Goal: Task Accomplishment & Management: Manage account settings

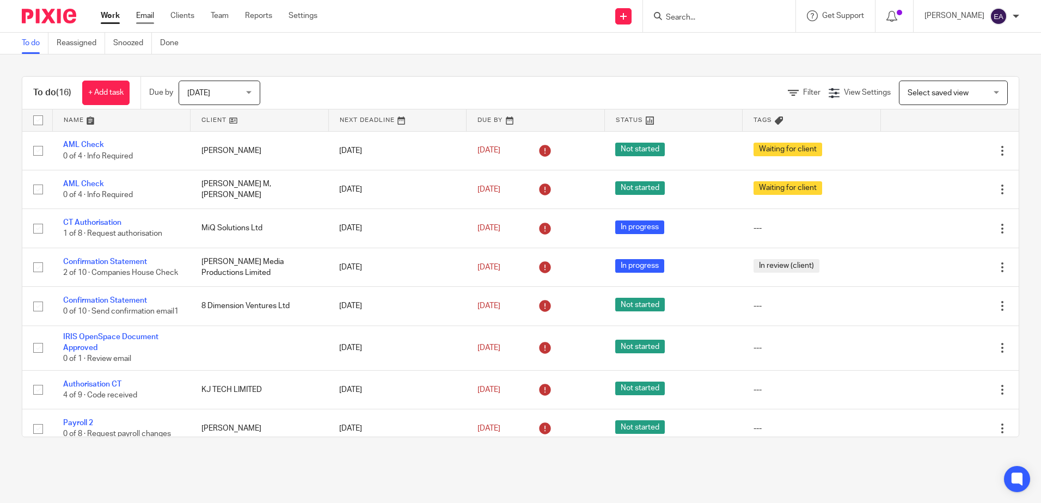
click at [146, 20] on link "Email" at bounding box center [145, 15] width 18 height 11
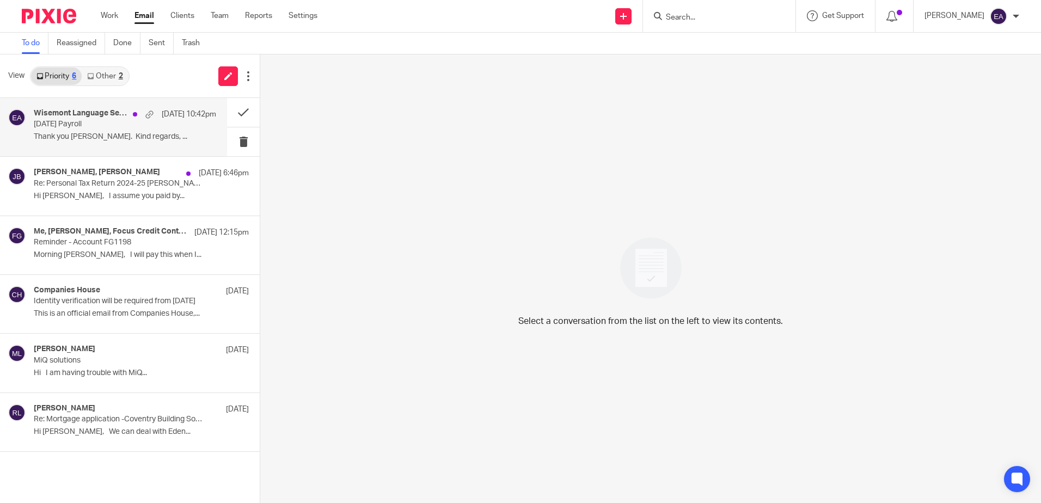
click at [115, 123] on p "August 25 Payroll" at bounding box center [107, 124] width 146 height 9
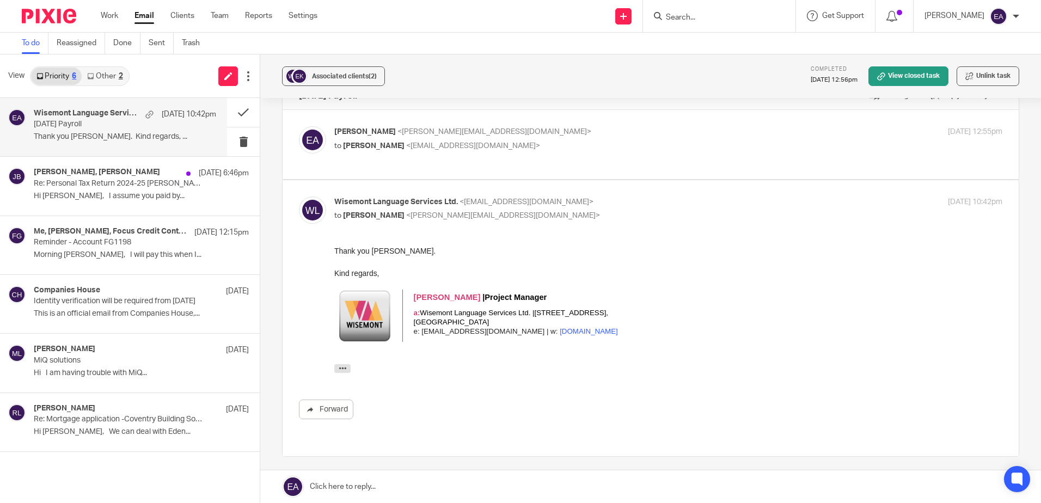
scroll to position [5, 0]
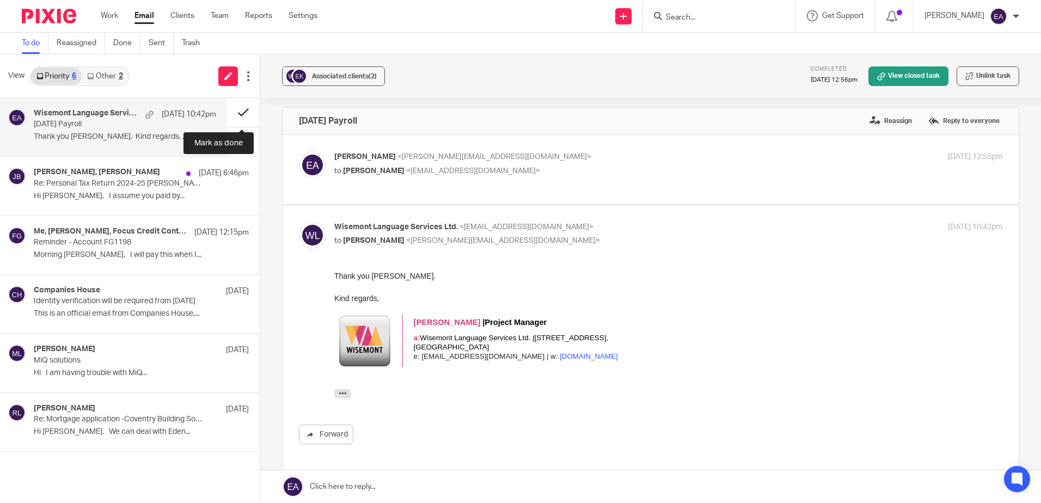
click at [242, 111] on button at bounding box center [243, 112] width 33 height 29
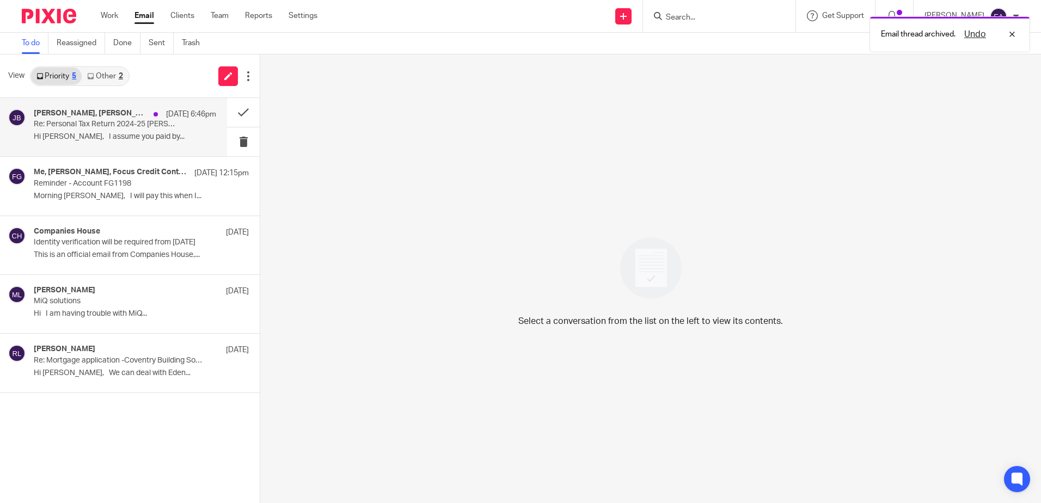
click at [88, 121] on p "Re: Personal Tax Return 2024-25 Judith Barton" at bounding box center [107, 124] width 146 height 9
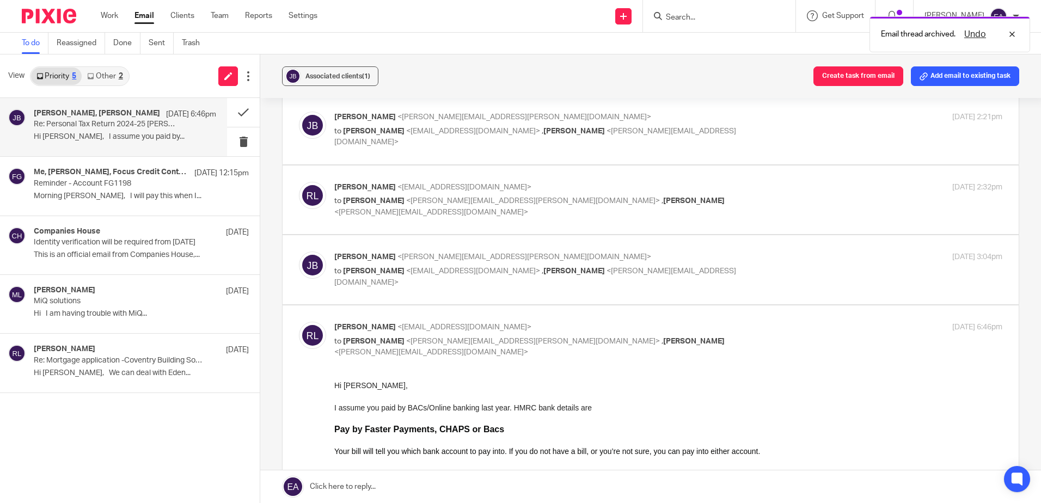
scroll to position [218, 0]
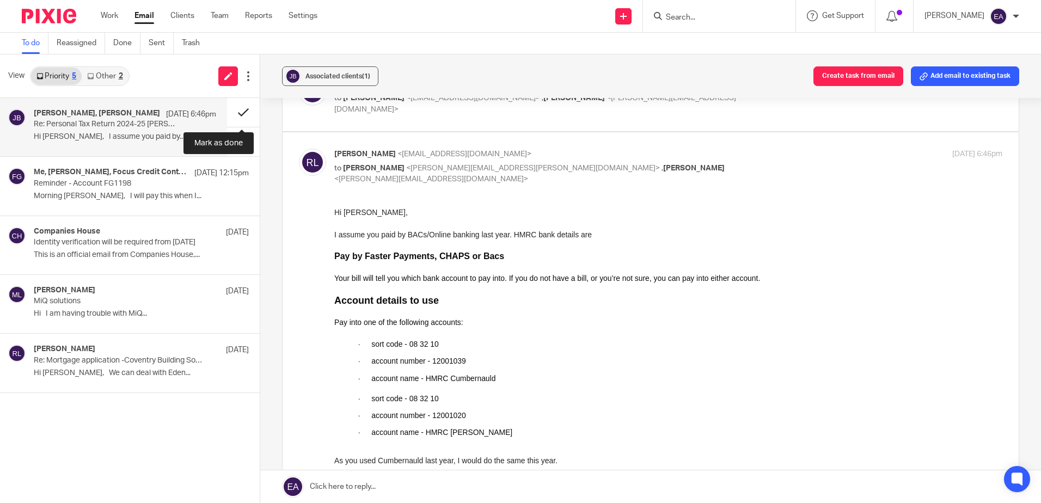
click at [239, 112] on button at bounding box center [243, 112] width 33 height 29
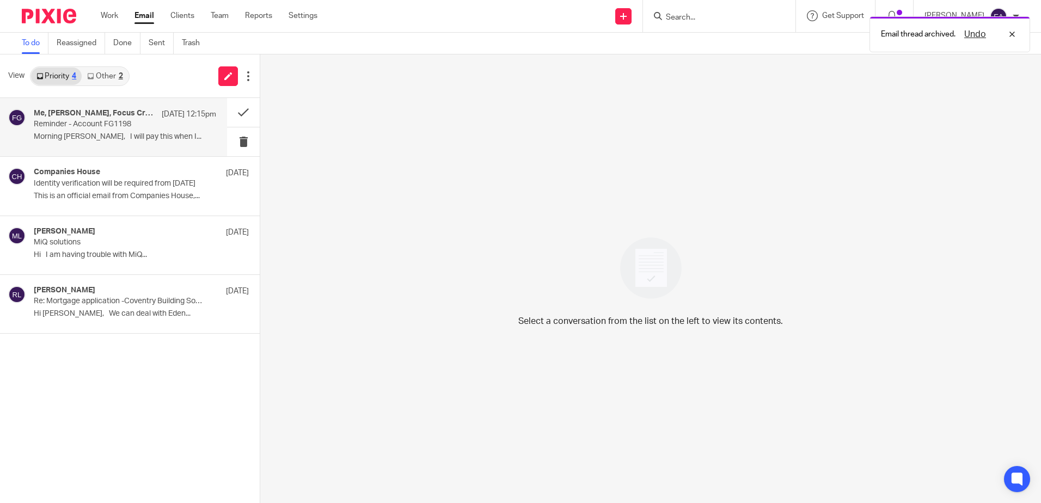
click at [77, 127] on p "Reminder - Account FG1198" at bounding box center [107, 124] width 146 height 9
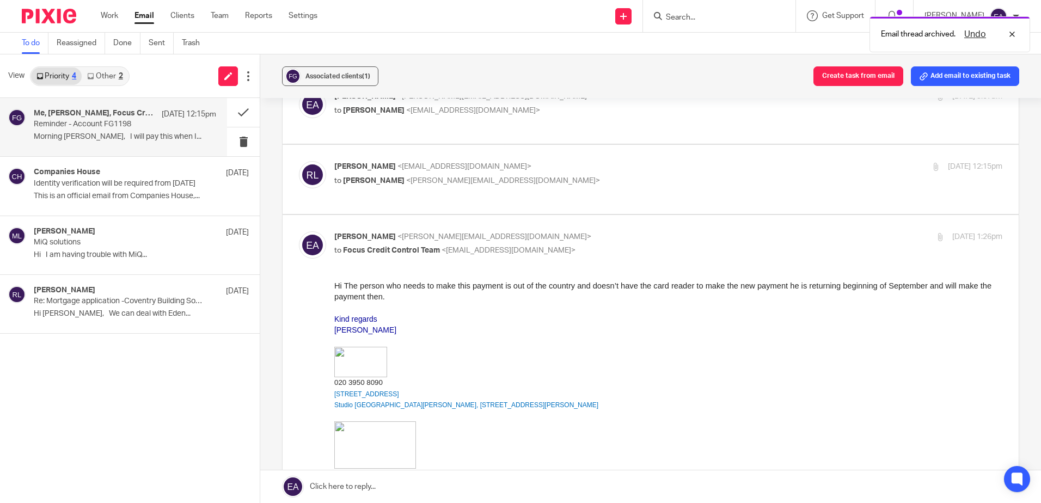
scroll to position [163, 0]
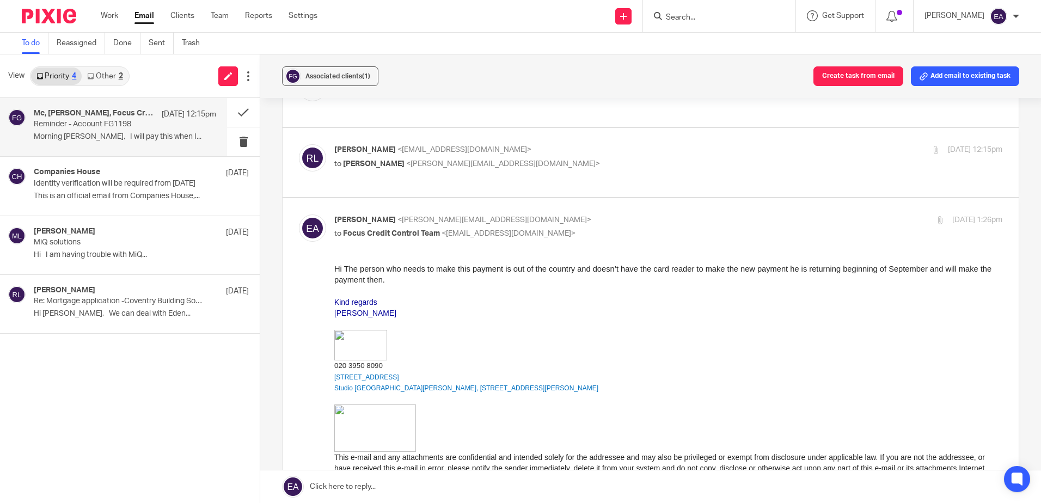
click at [126, 74] on link "Other 2" at bounding box center [105, 75] width 46 height 17
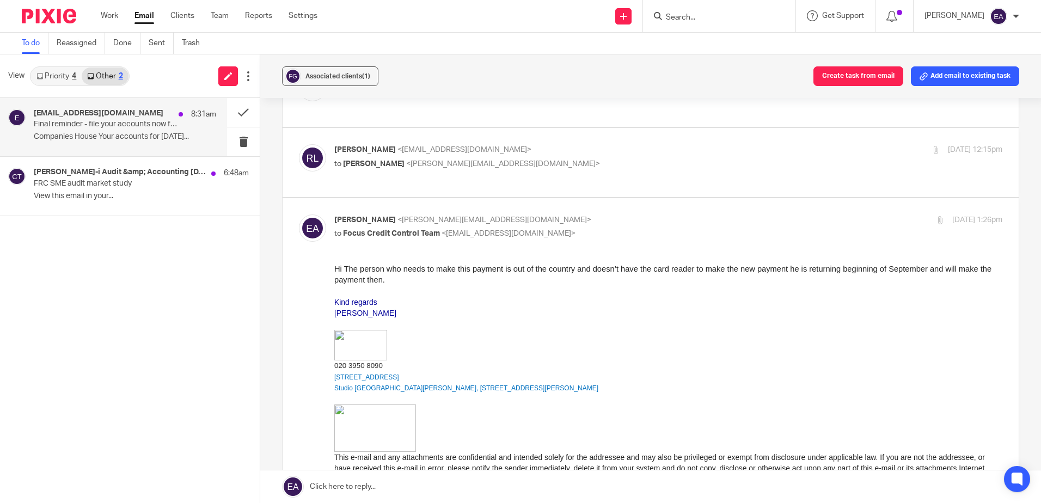
click at [88, 127] on p "Final reminder - file your accounts now for FIVE AGAINST ONE LTD 12886426" at bounding box center [107, 124] width 146 height 9
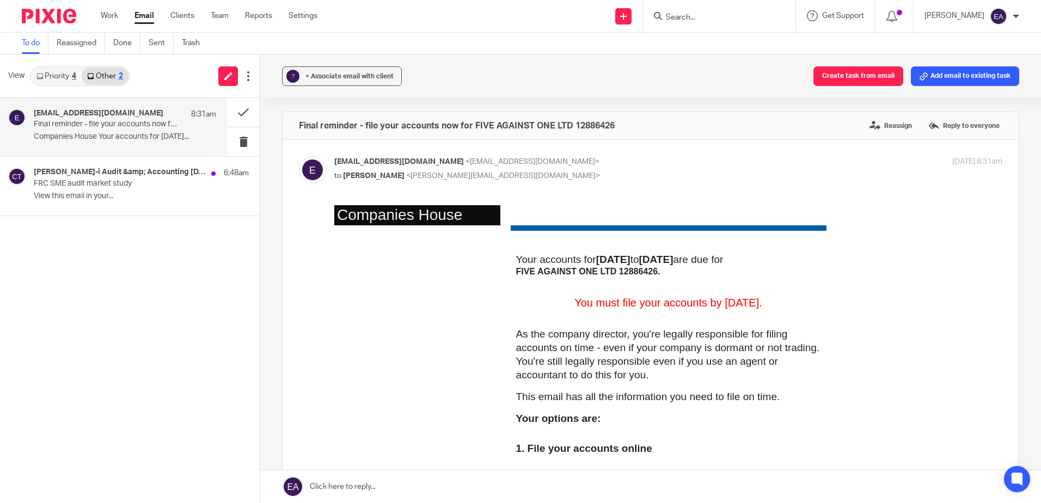
scroll to position [0, 0]
click at [319, 78] on span "+ Associate email with client" at bounding box center [349, 76] width 88 height 7
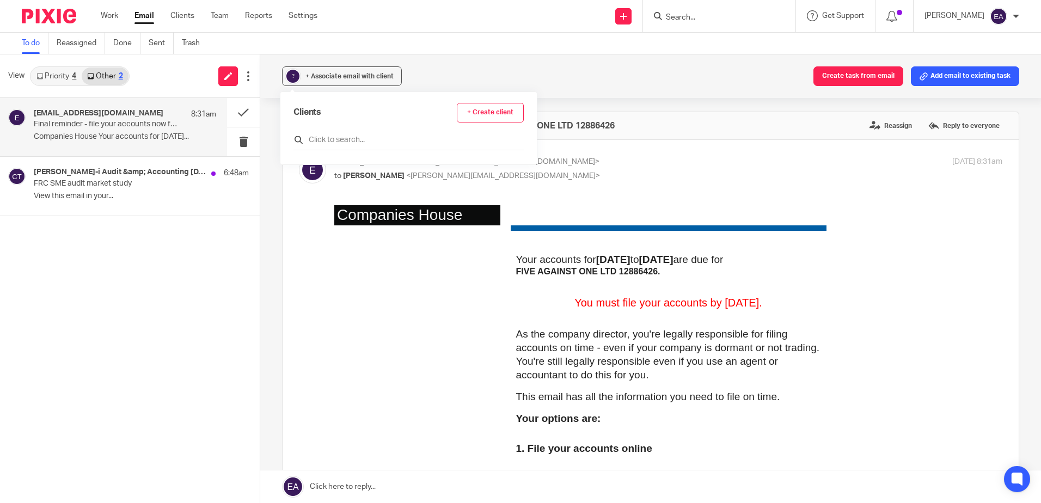
click at [346, 144] on input "text" at bounding box center [408, 139] width 230 height 11
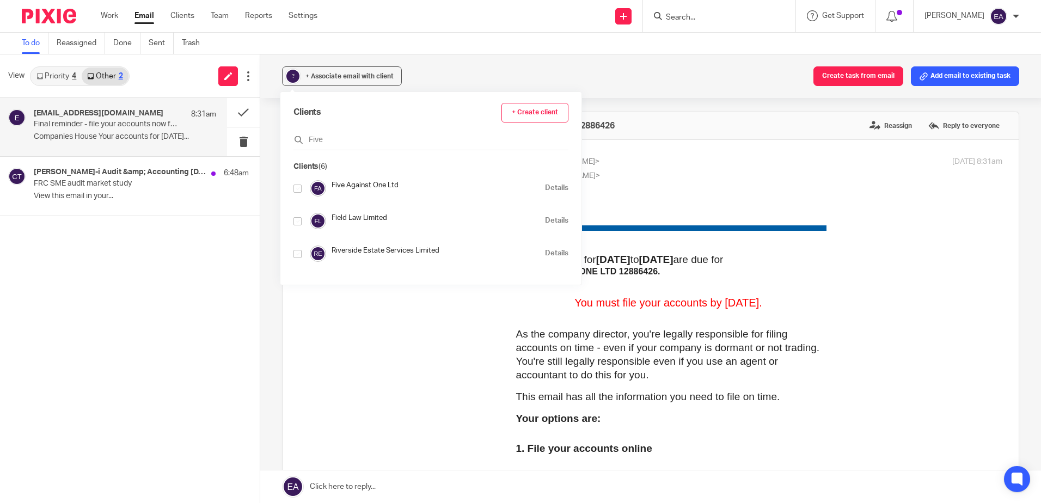
type input "Five"
click at [299, 188] on input "checkbox" at bounding box center [297, 188] width 8 height 8
checkbox input "true"
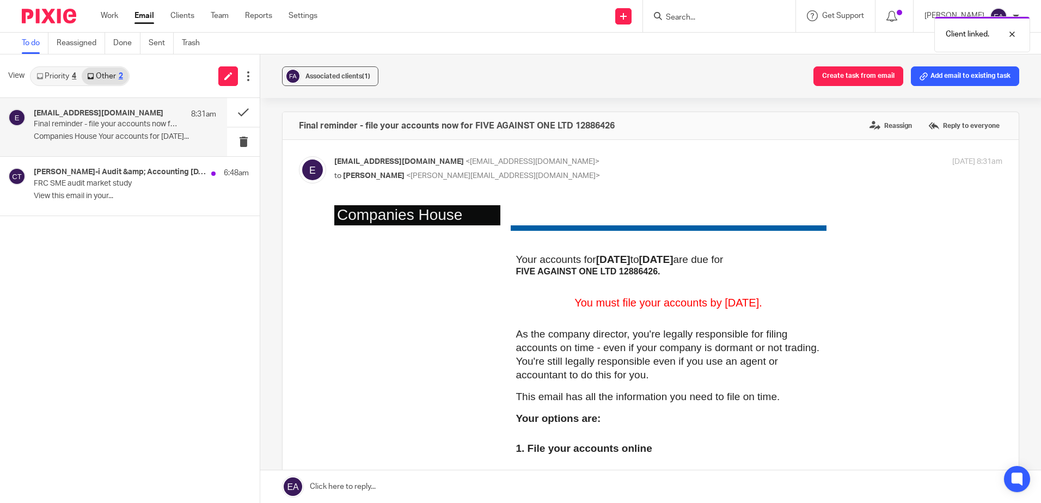
click at [763, 165] on p "ereminders@companieshouse.gov.uk <ereminders@companieshouse.gov.uk>" at bounding box center [556, 161] width 445 height 11
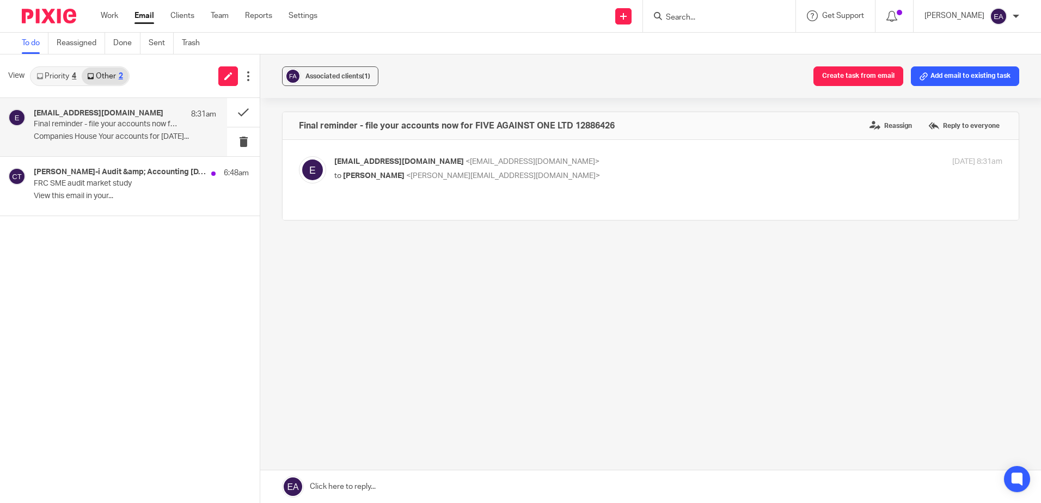
click at [762, 166] on p "ereminders@companieshouse.gov.uk <ereminders@companieshouse.gov.uk>" at bounding box center [556, 161] width 445 height 11
checkbox input "true"
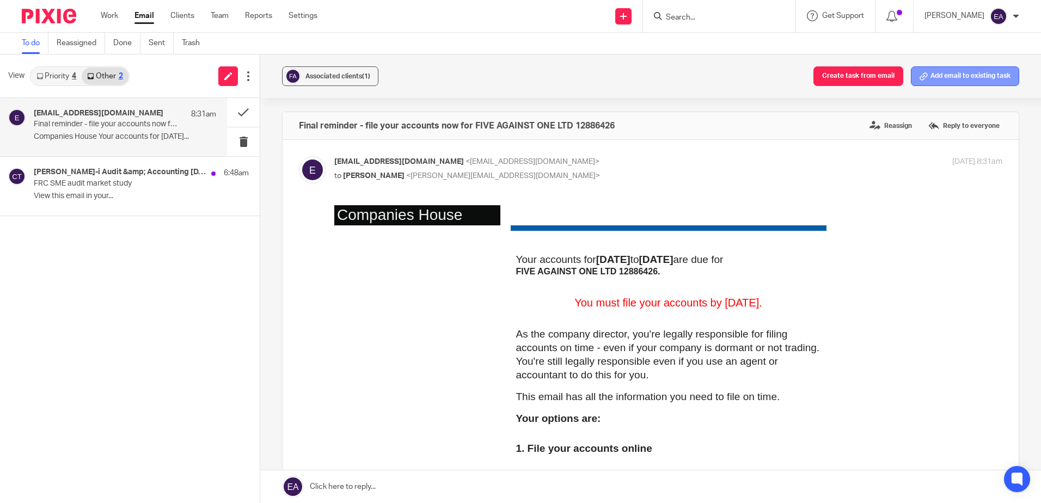
click at [942, 74] on button "Add email to existing task" at bounding box center [965, 76] width 108 height 20
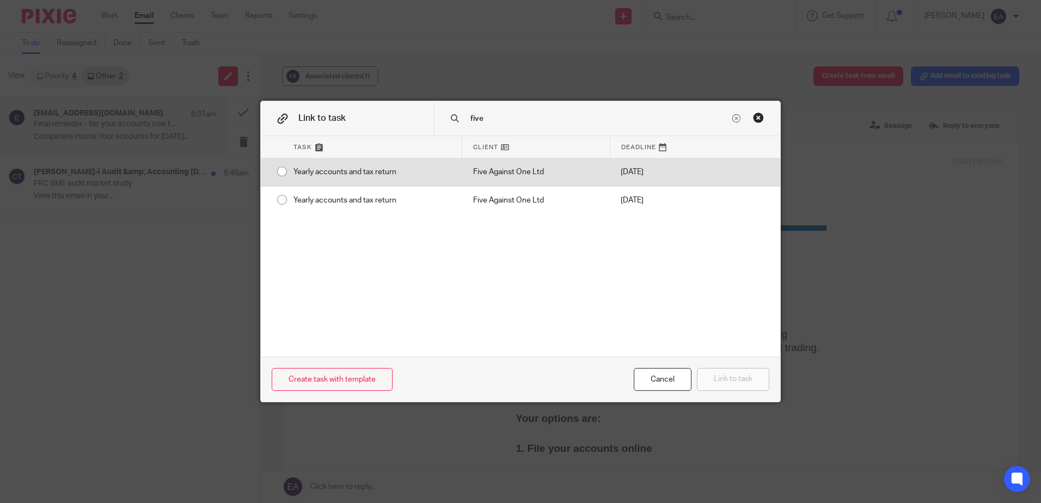
type input "five"
click at [282, 173] on div "Yearly accounts and tax return" at bounding box center [372, 171] width 180 height 27
radio input "true"
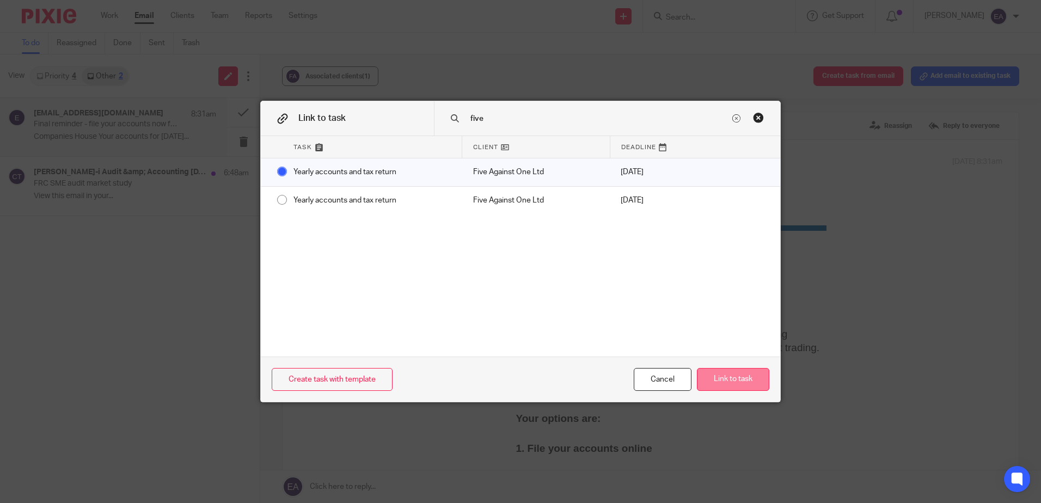
click at [722, 384] on button "Link to task" at bounding box center [733, 379] width 72 height 23
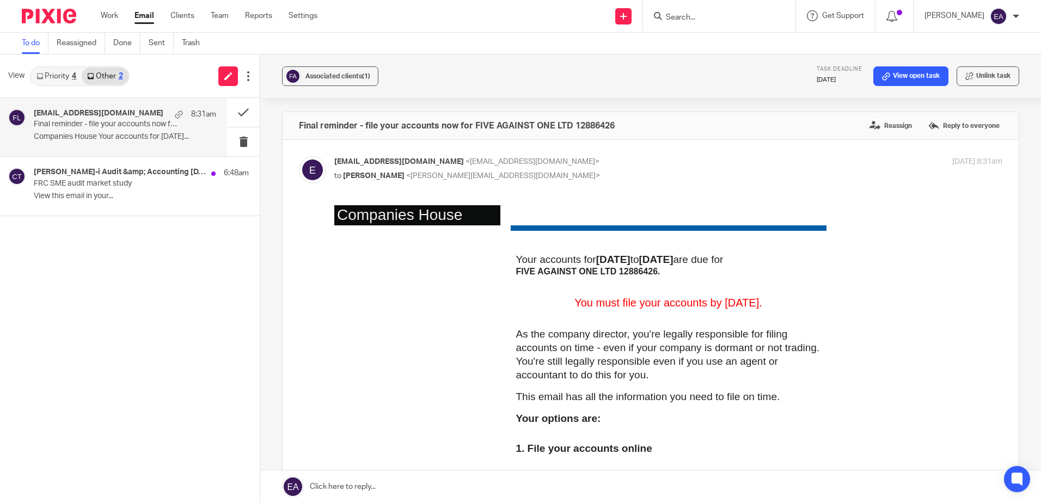
click at [881, 123] on label "Reassign" at bounding box center [890, 126] width 48 height 16
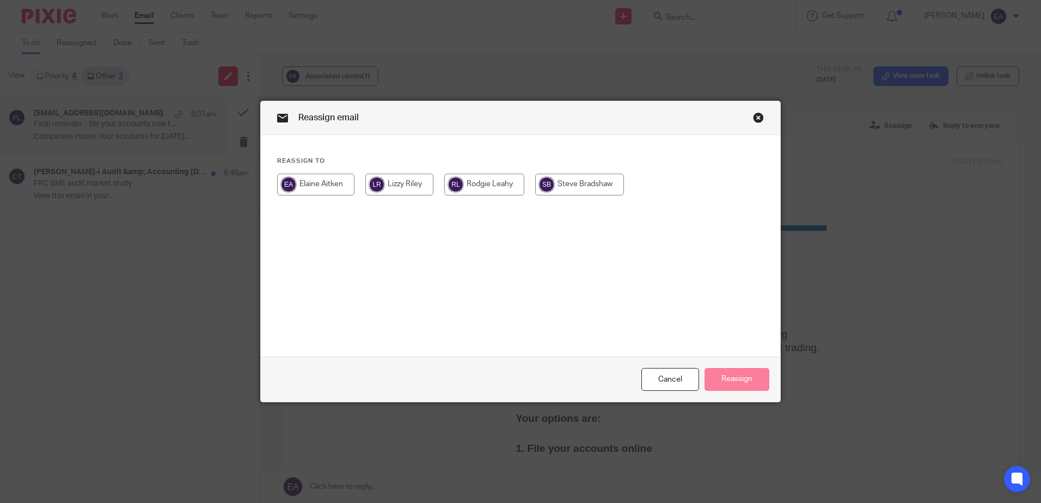
click at [583, 183] on input "radio" at bounding box center [579, 185] width 89 height 22
radio input "true"
click at [746, 373] on button "Reassign" at bounding box center [736, 379] width 65 height 23
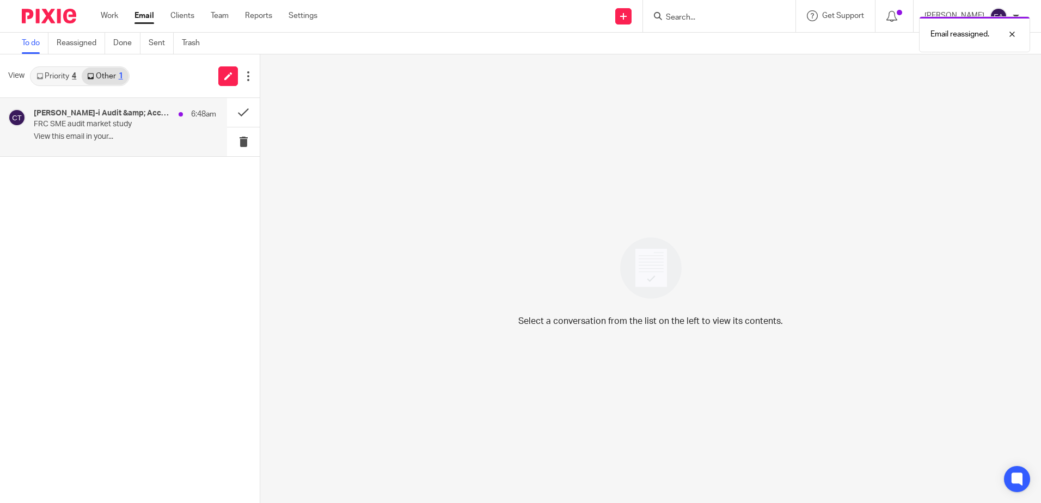
click at [126, 133] on p "View this email in your..." at bounding box center [125, 136] width 182 height 9
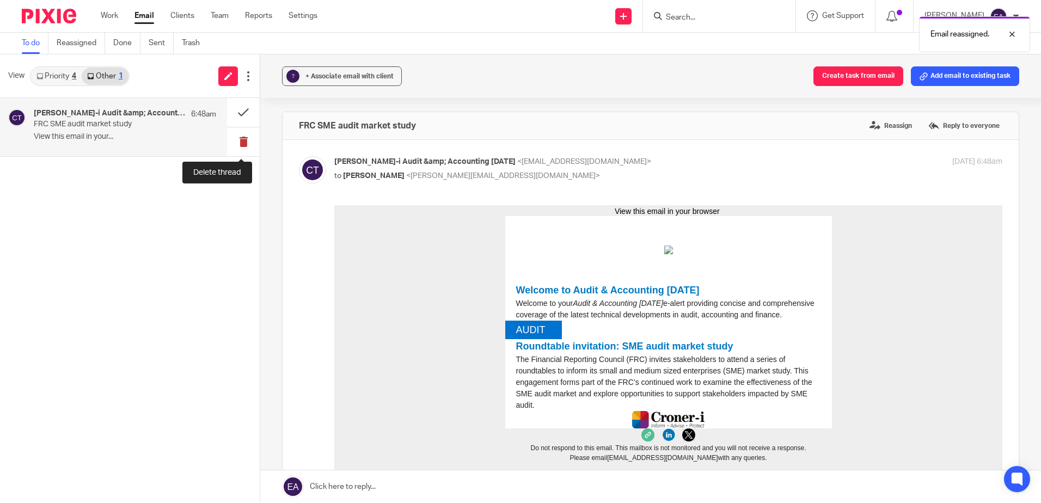
click at [242, 139] on button at bounding box center [243, 141] width 33 height 29
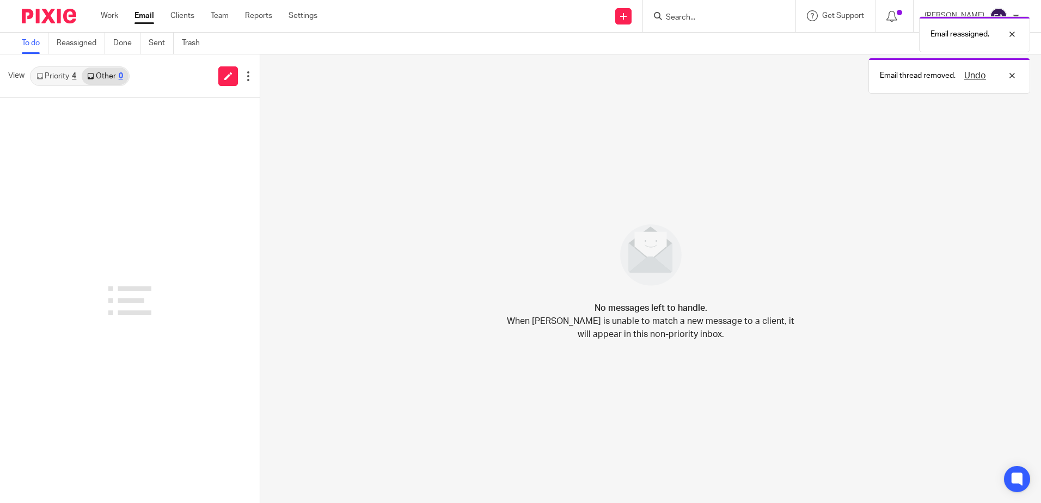
click at [708, 9] on form at bounding box center [723, 16] width 116 height 14
click at [710, 19] on div "Email reassigned. Email thread removed. Undo" at bounding box center [774, 52] width 509 height 83
click at [706, 18] on div "Email thread removed. Undo" at bounding box center [774, 31] width 509 height 41
click at [695, 20] on input "Search" at bounding box center [714, 18] width 98 height 10
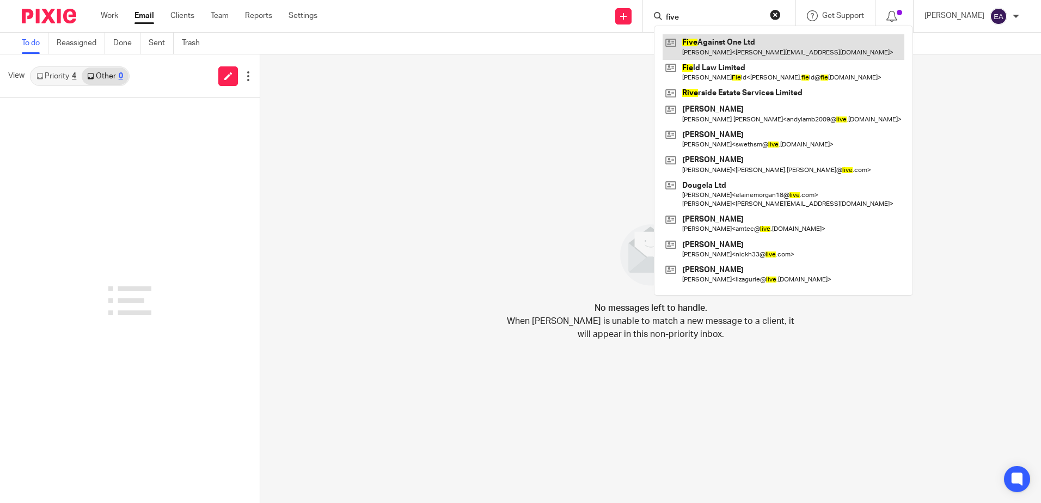
type input "five"
click at [757, 46] on link at bounding box center [783, 46] width 242 height 25
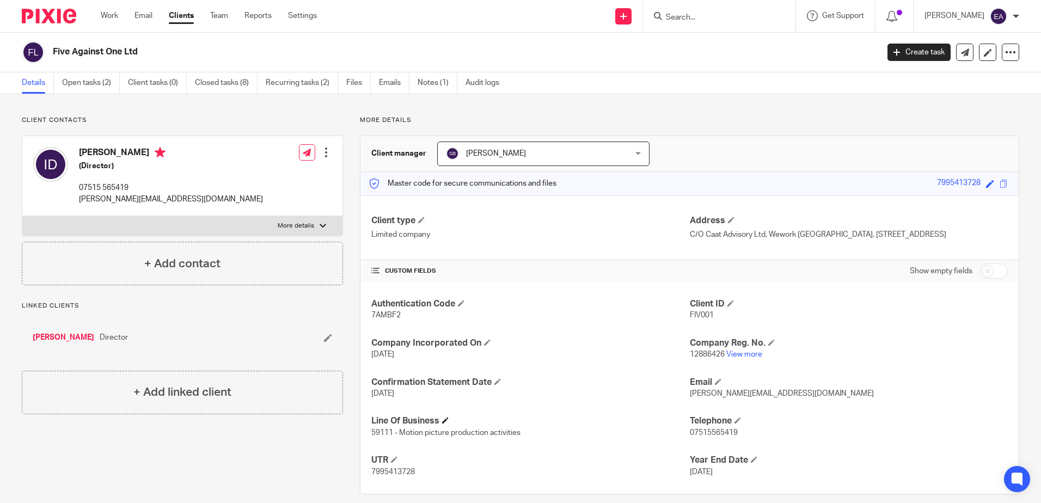
scroll to position [24, 0]
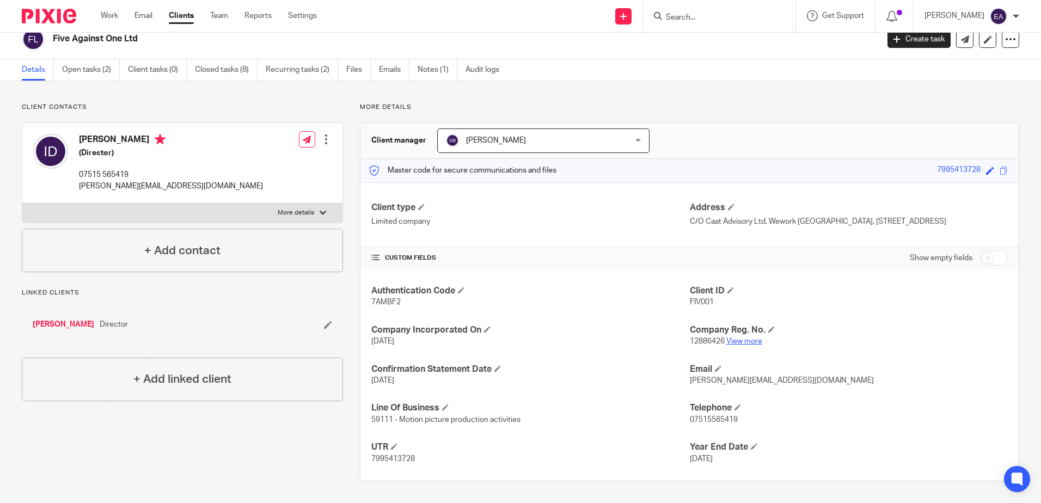
click at [730, 345] on link "View more" at bounding box center [744, 341] width 36 height 8
click at [729, 204] on span at bounding box center [731, 207] width 7 height 7
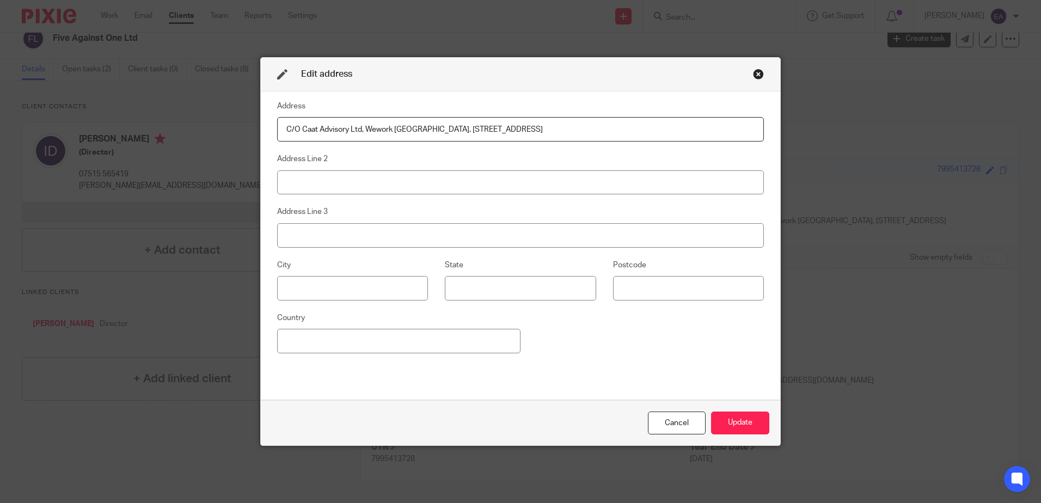
drag, startPoint x: 628, startPoint y: 132, endPoint x: 363, endPoint y: 138, distance: 265.1
click at [363, 138] on input "C/O Caat Advisory Ltd, Wework [GEOGRAPHIC_DATA], [STREET_ADDRESS]" at bounding box center [520, 129] width 487 height 24
type input "C/O Caat Advisory Ltd"
type input "Studio 19a Oru Space [PERSON_NAME]"
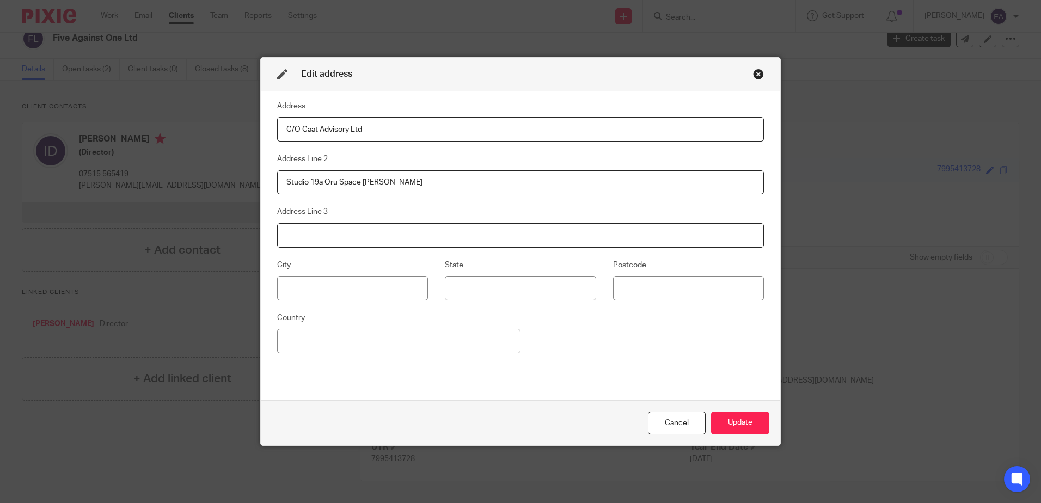
type input "[STREET_ADDRESS],"
type input "[PERSON_NAME]"
type input "SM1 4AF"
type input "[GEOGRAPHIC_DATA]"
click at [729, 424] on button "Update" at bounding box center [740, 422] width 58 height 23
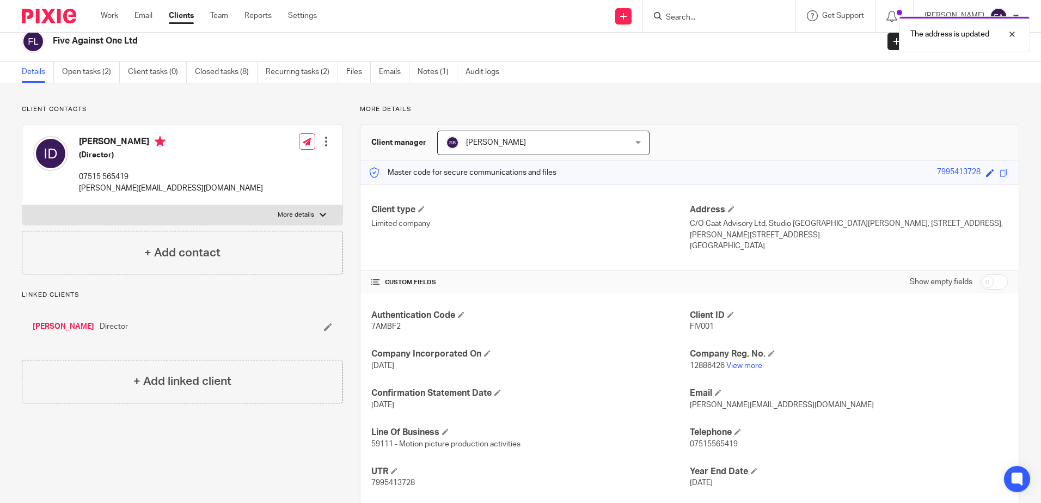
scroll to position [0, 0]
